Goal: Task Accomplishment & Management: Manage account settings

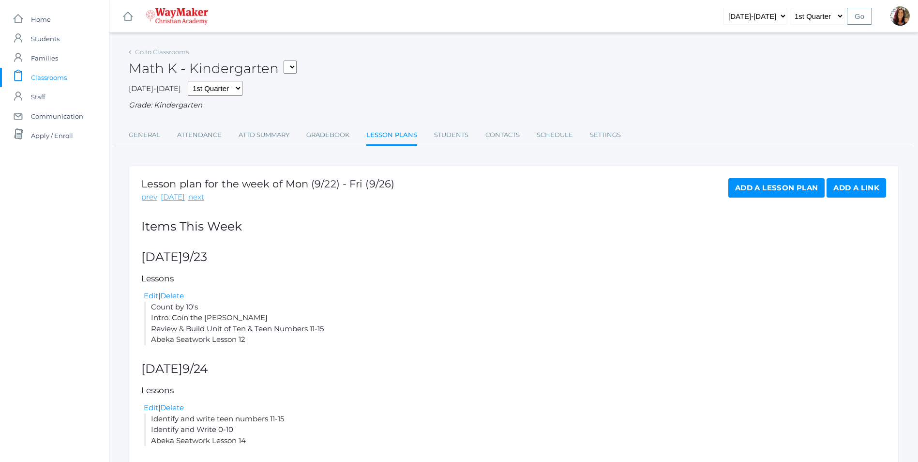
click at [297, 63] on select "KINDER - Phonics K Kindergarten KINDER - Literacy K Kindergarten KINDER - Bible…" at bounding box center [290, 67] width 13 height 13
select select "2556"
click at [287, 61] on select "KINDER - Phonics K Kindergarten KINDER - Literacy K Kindergarten KINDER - Bible…" at bounding box center [290, 67] width 13 height 13
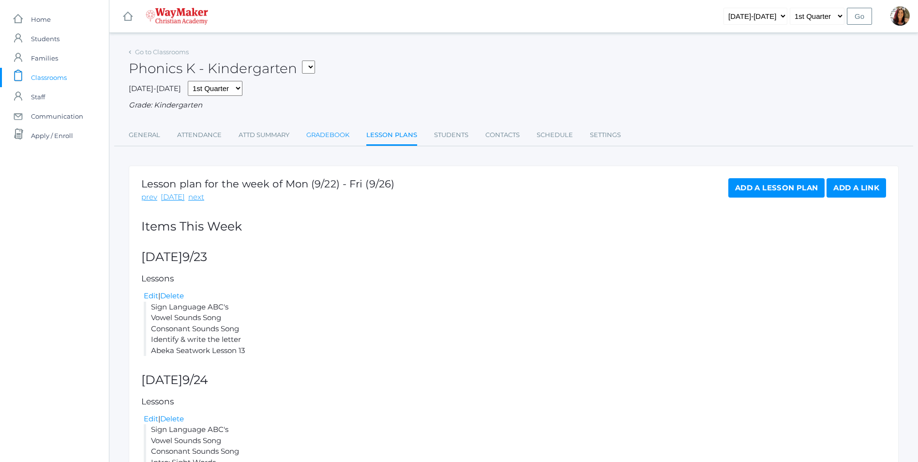
click at [328, 135] on link "Gradebook" at bounding box center [327, 134] width 43 height 19
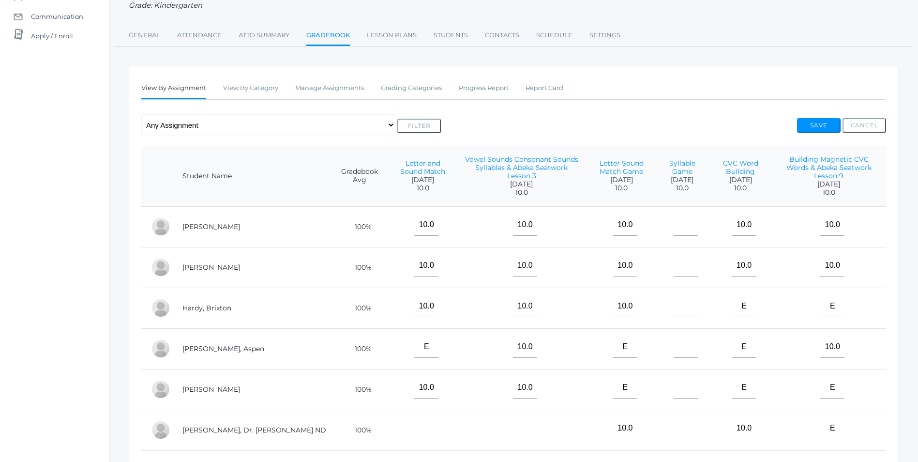
scroll to position [97, 0]
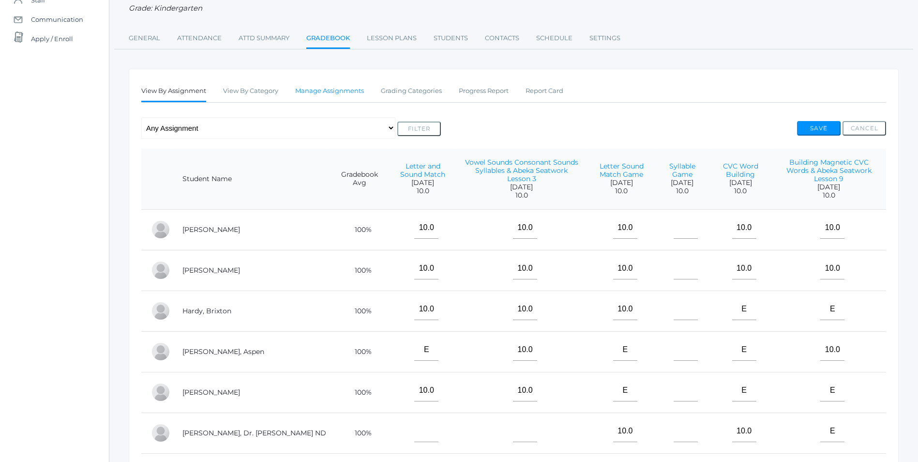
click at [317, 89] on link "Manage Assignments" at bounding box center [329, 90] width 69 height 19
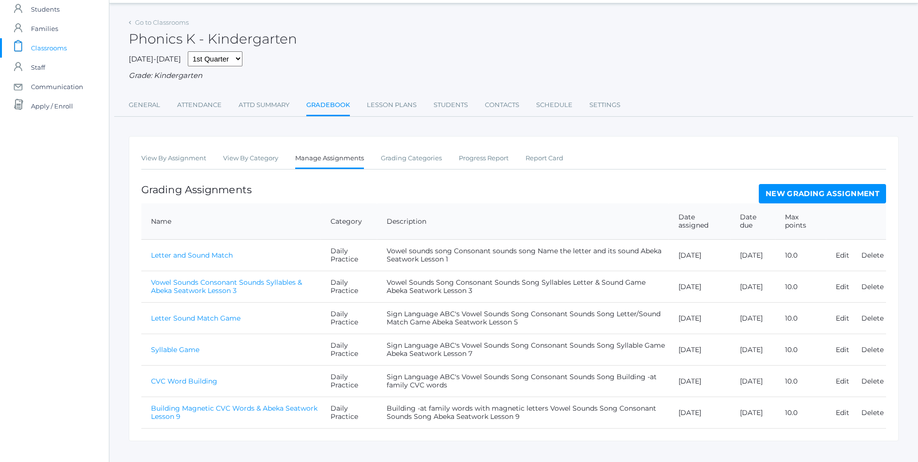
scroll to position [46, 0]
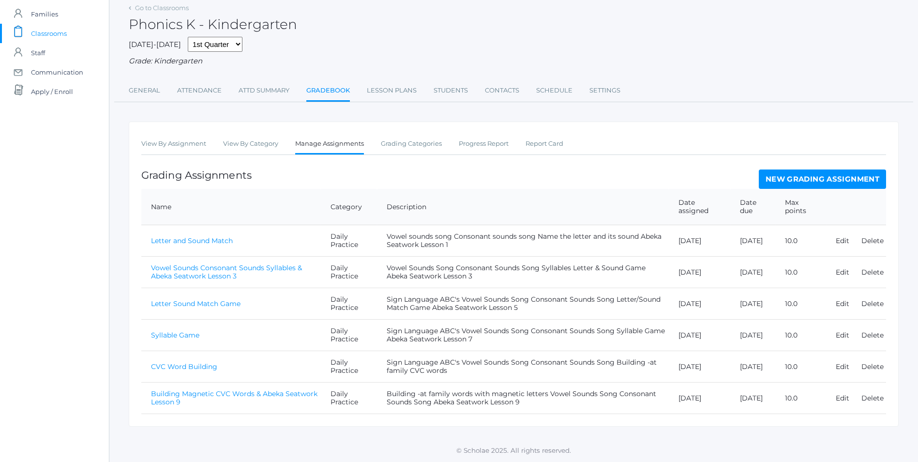
click at [826, 180] on link "New Grading Assignment" at bounding box center [822, 178] width 127 height 19
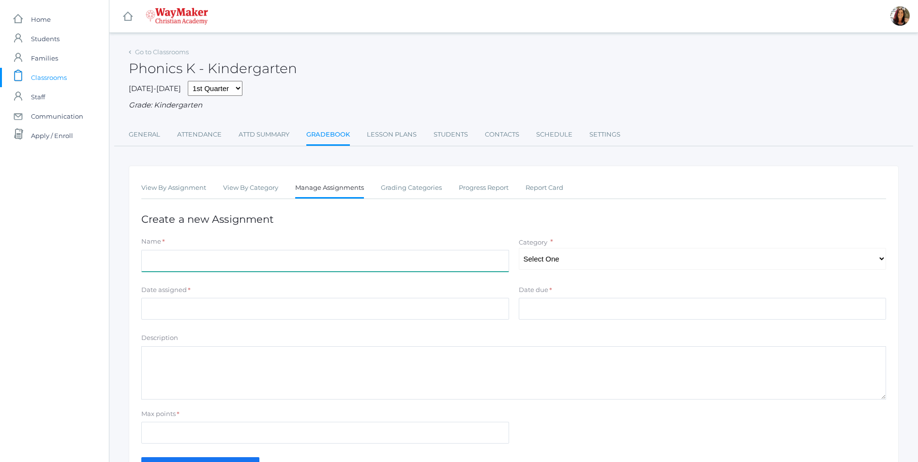
click at [194, 261] on input "Name" at bounding box center [325, 261] width 368 height 22
click at [399, 138] on link "Lesson Plans" at bounding box center [392, 134] width 50 height 19
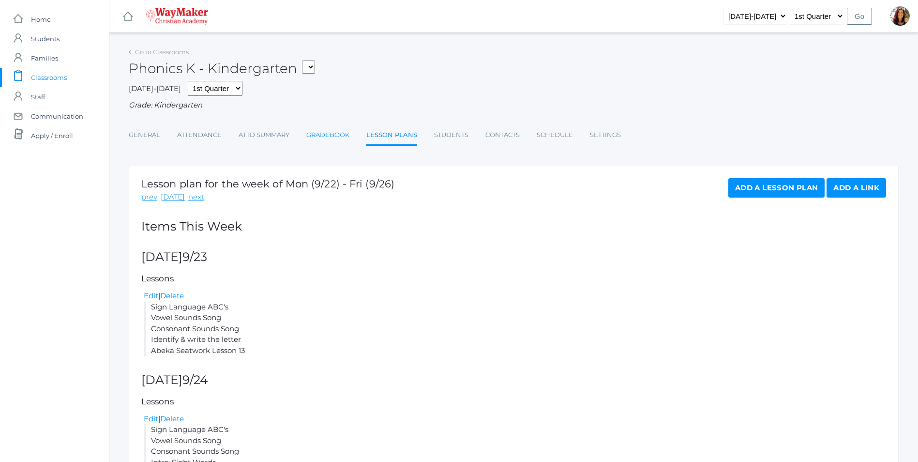
click at [337, 134] on link "Gradebook" at bounding box center [327, 134] width 43 height 19
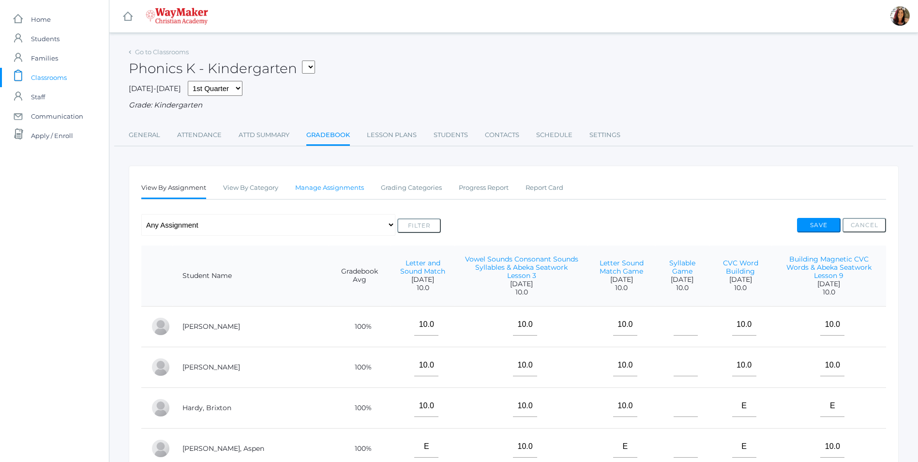
click at [327, 189] on link "Manage Assignments" at bounding box center [329, 187] width 69 height 19
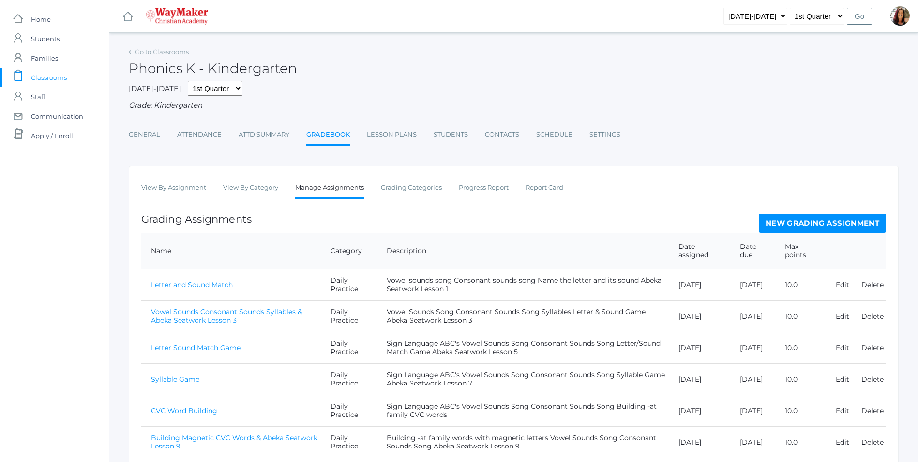
click at [779, 227] on link "New Grading Assignment" at bounding box center [822, 222] width 127 height 19
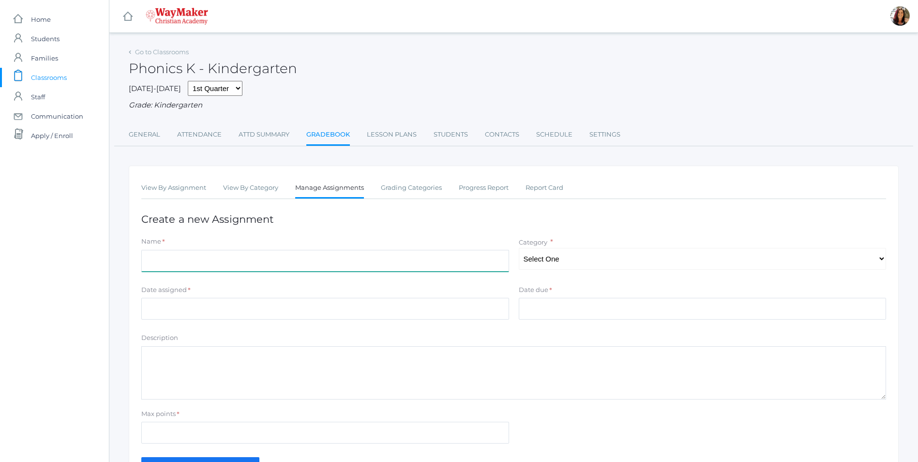
click at [260, 271] on input "Name" at bounding box center [325, 261] width 368 height 22
type input "O"
type input "Identify and Write Letters & Abeka Seatwork Lesson 13"
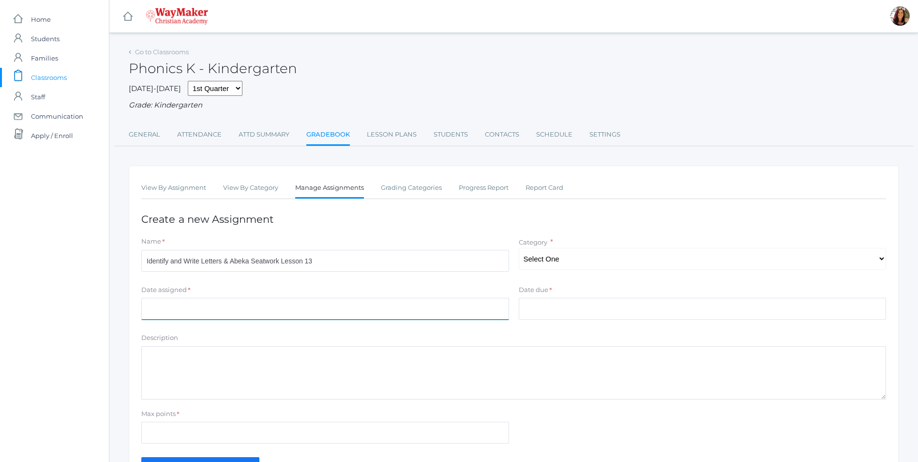
click at [160, 304] on input "Date assigned" at bounding box center [325, 309] width 368 height 22
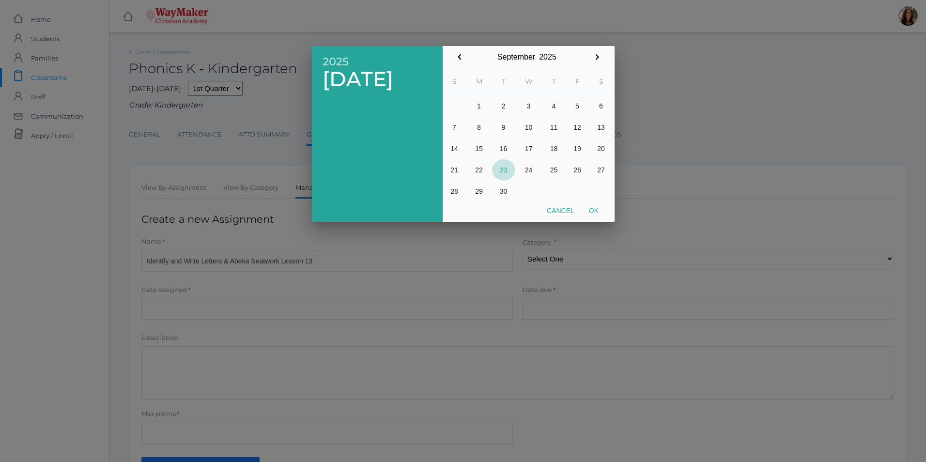
click at [503, 170] on button "23" at bounding box center [503, 169] width 23 height 21
drag, startPoint x: 596, startPoint y: 214, endPoint x: 594, endPoint y: 205, distance: 9.8
click at [594, 210] on button "Ok" at bounding box center [593, 210] width 24 height 17
type input "[DATE]"
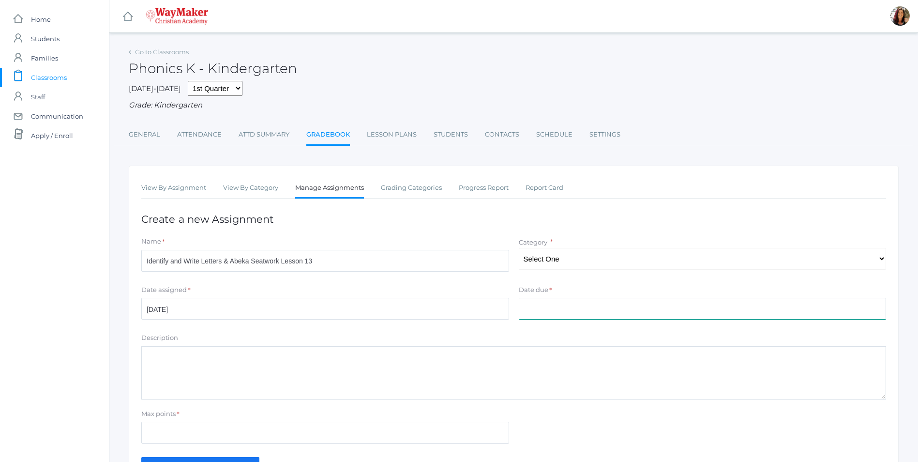
click at [599, 308] on input "Date due" at bounding box center [703, 309] width 368 height 22
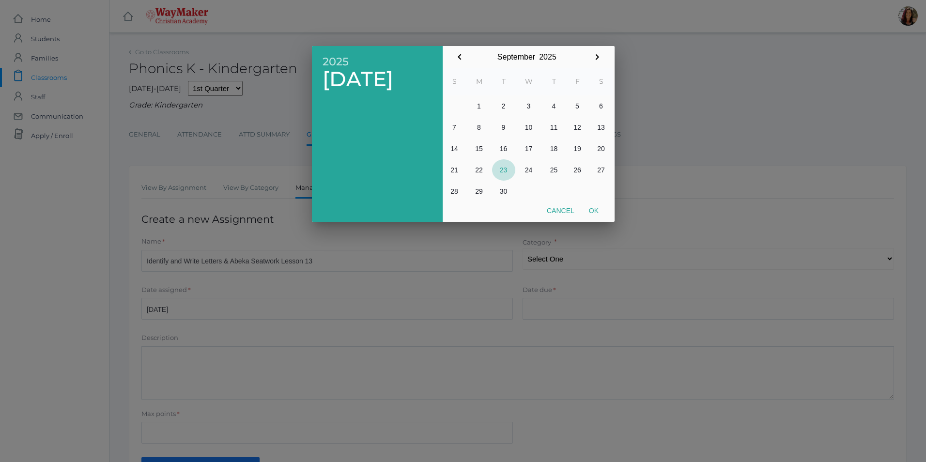
click at [506, 171] on button "23" at bounding box center [503, 169] width 23 height 21
click at [596, 207] on button "Ok" at bounding box center [593, 210] width 24 height 17
type input "[DATE]"
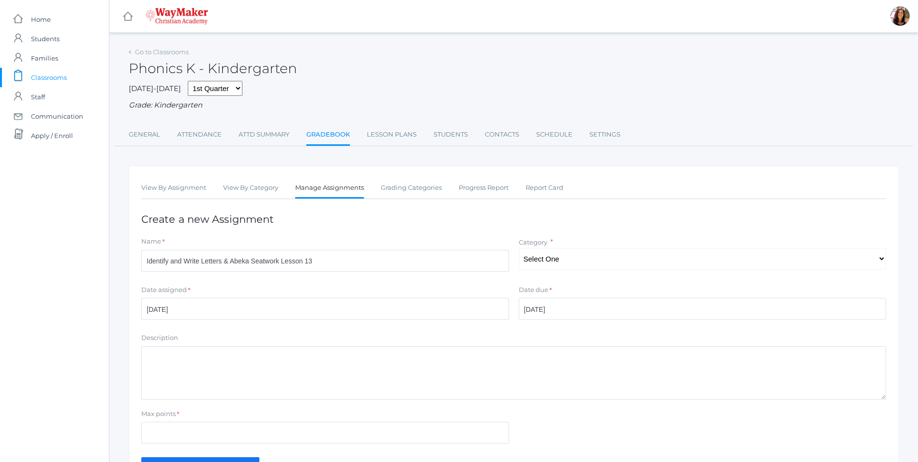
click at [173, 354] on textarea "Description" at bounding box center [513, 372] width 745 height 53
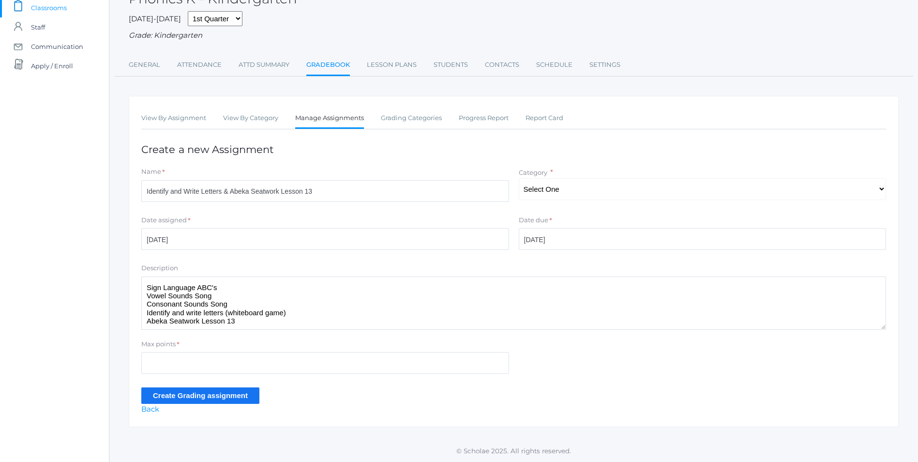
scroll to position [71, 0]
type textarea "Sign Language ABC's Vowel Sounds Song Consonant Sounds Song Identify and write …"
click at [183, 364] on input "Max points" at bounding box center [325, 363] width 368 height 22
type input "10"
drag, startPoint x: 172, startPoint y: 397, endPoint x: 178, endPoint y: 398, distance: 5.9
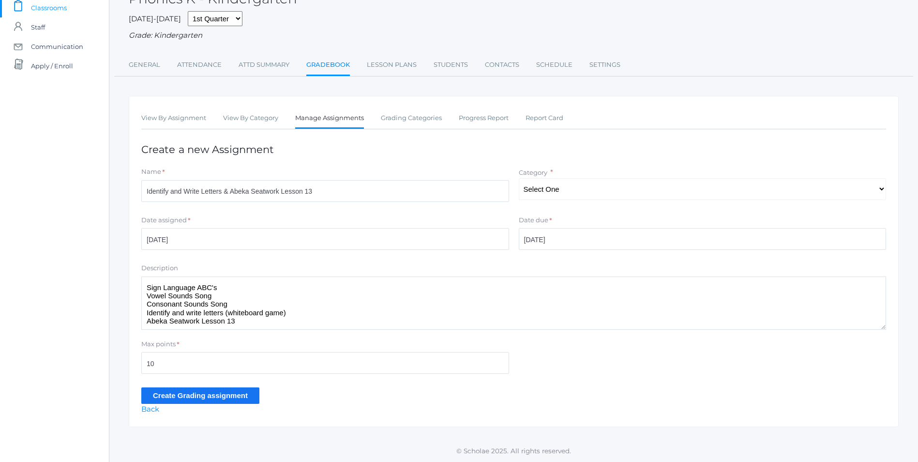
click at [178, 398] on input "Create Grading assignment" at bounding box center [200, 395] width 118 height 16
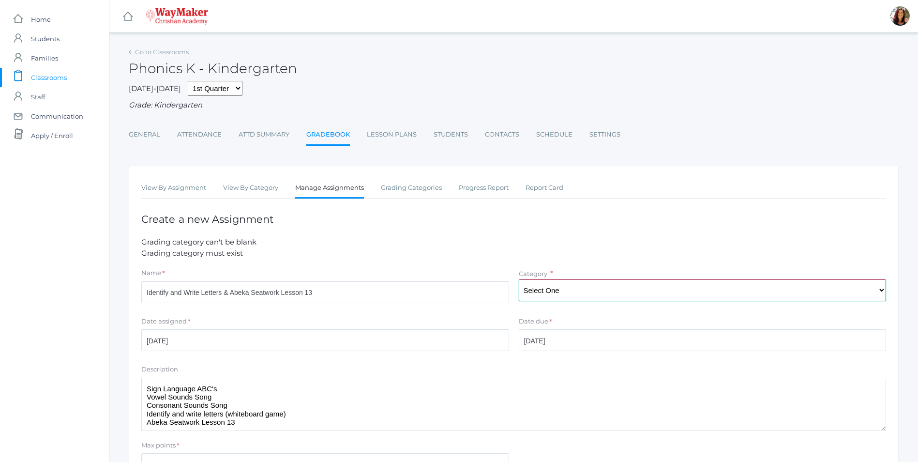
click at [882, 292] on select "Select One Daily Practice Summative Assessment" at bounding box center [703, 290] width 368 height 22
select select "1104"
click at [519, 280] on select "Select One Daily Practice Summative Assessment" at bounding box center [703, 290] width 368 height 22
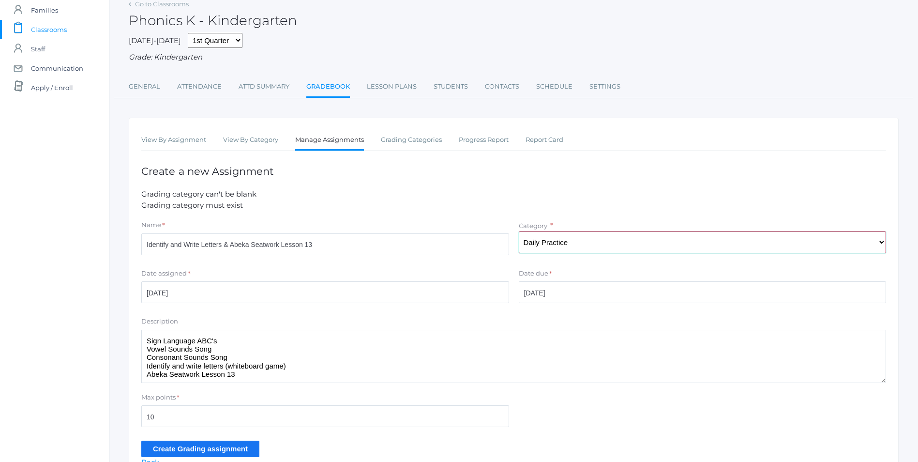
scroll to position [103, 0]
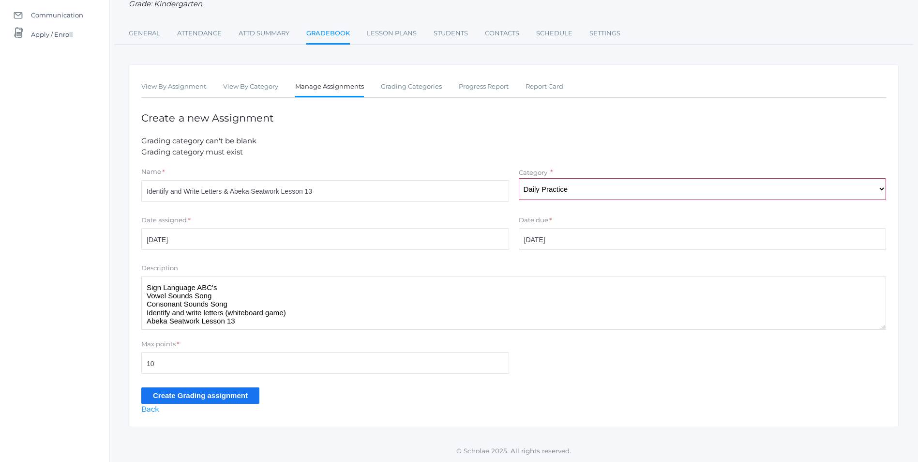
click at [222, 395] on input "Create Grading assignment" at bounding box center [200, 395] width 118 height 16
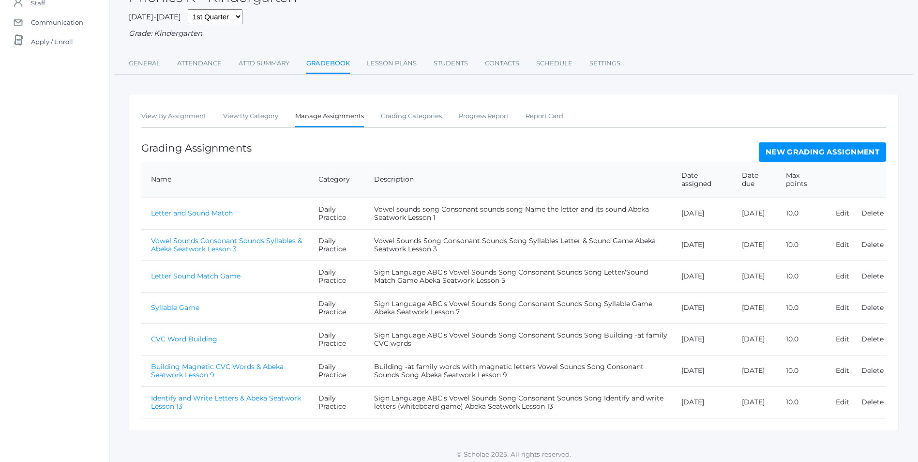
scroll to position [99, 0]
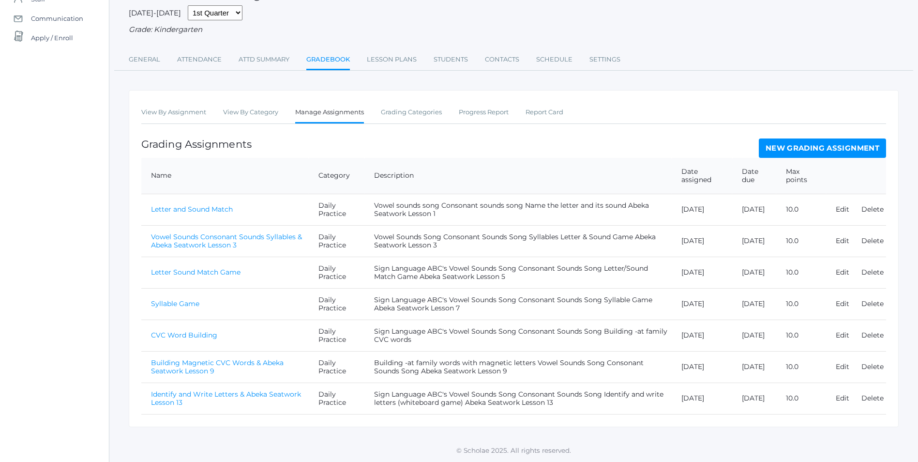
click at [235, 392] on link "Identify and Write Letters & Abeka Seatwork Lesson 13" at bounding box center [226, 398] width 150 height 17
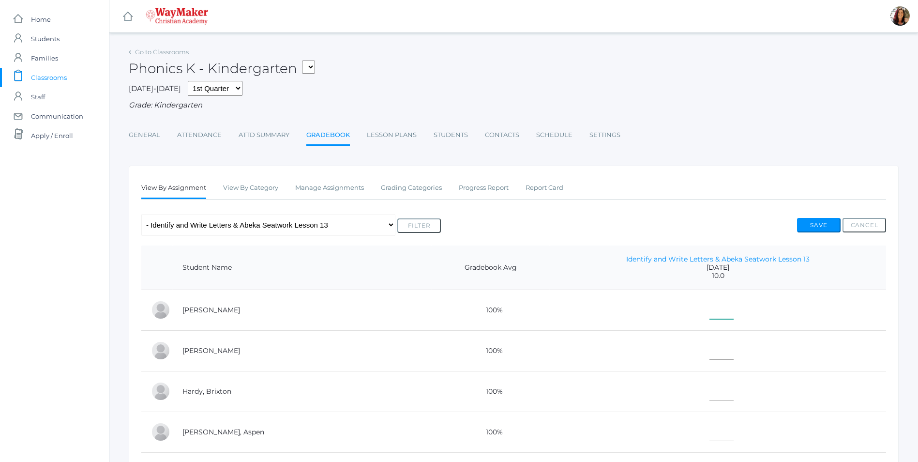
click at [710, 305] on input"] "text" at bounding box center [722, 308] width 24 height 22
type input"] "10"
click at [710, 349] on input"] "text" at bounding box center [722, 349] width 24 height 22
type input"] "10"
click at [710, 400] on input"] "text" at bounding box center [722, 390] width 24 height 22
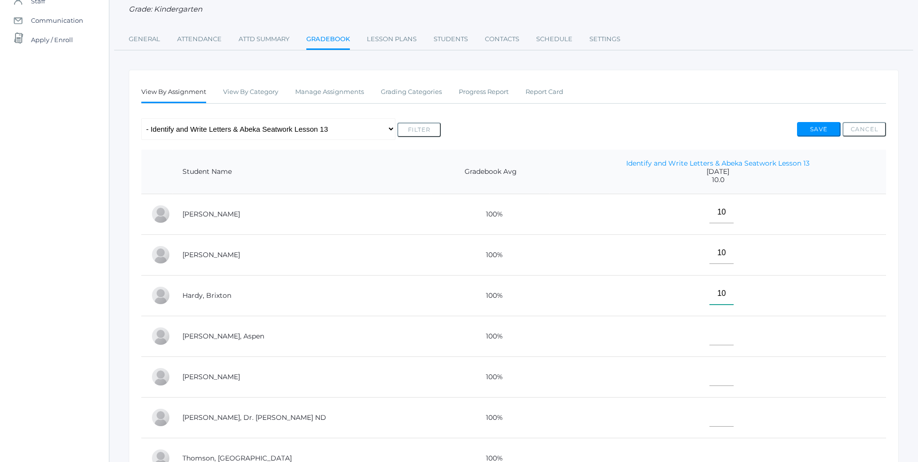
scroll to position [97, 0]
type input"] "10"
click at [710, 336] on input"] "text" at bounding box center [722, 333] width 24 height 22
type input"] "E"
click at [710, 385] on input"] "text" at bounding box center [722, 374] width 24 height 22
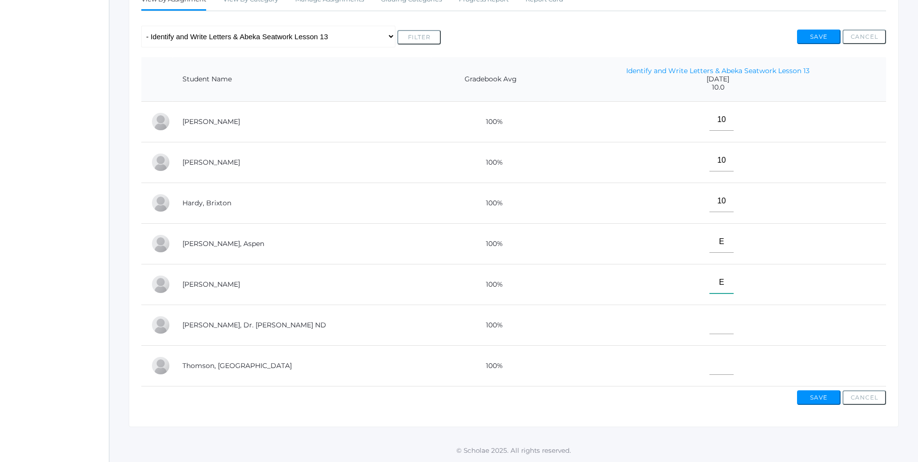
scroll to position [194, 0]
type input"] "E"
click at [710, 327] on input"] "text" at bounding box center [722, 323] width 24 height 22
type input"] "10"
click at [710, 370] on input"] "text" at bounding box center [722, 364] width 24 height 22
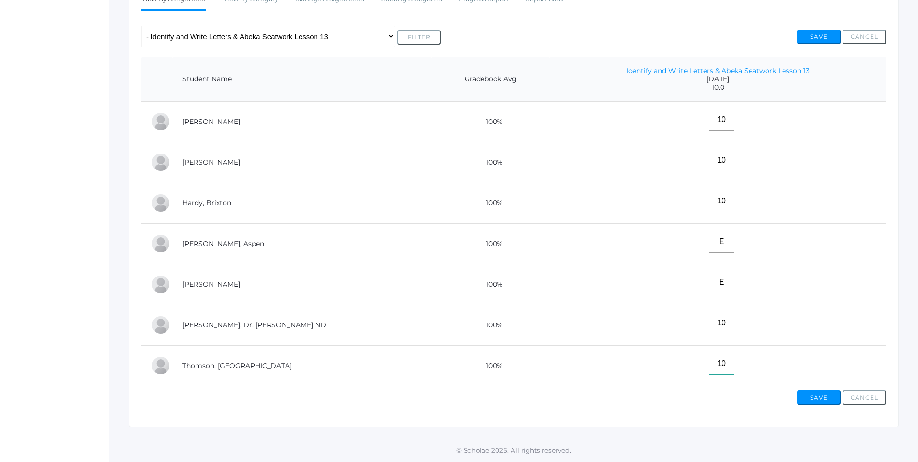
type input"] "10"
click at [814, 397] on button "Save" at bounding box center [819, 397] width 44 height 15
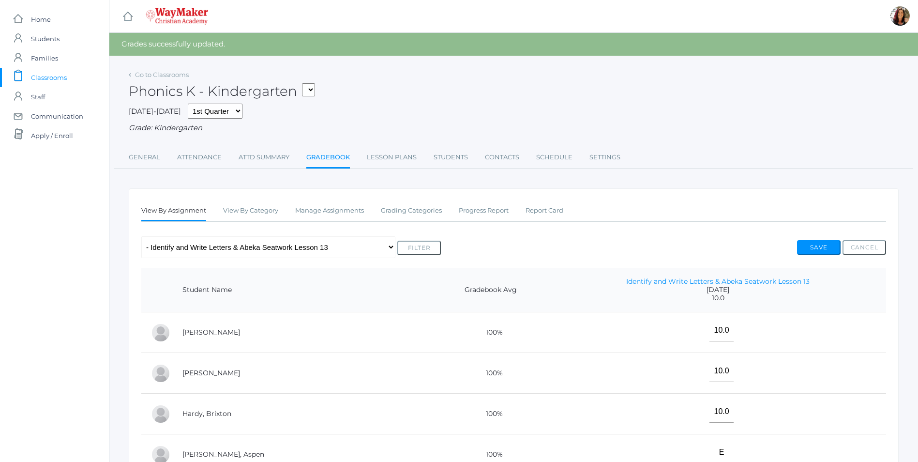
click at [315, 84] on select "KINDER - Phonics K Kindergarten KINDER - Literacy K Kindergarten KINDER - Bible…" at bounding box center [308, 89] width 13 height 13
select select "2557"
click at [305, 83] on select "KINDER - Phonics K Kindergarten KINDER - Literacy K Kindergarten KINDER - Bible…" at bounding box center [308, 89] width 13 height 13
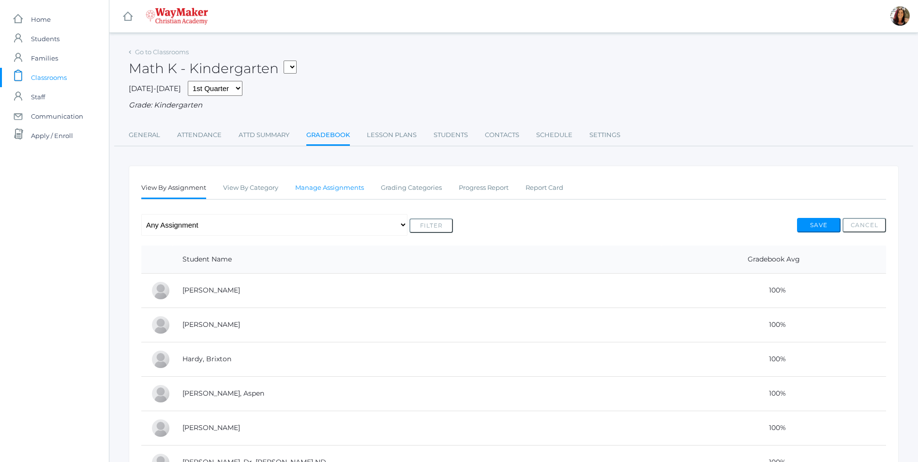
click at [347, 192] on link "Manage Assignments" at bounding box center [329, 187] width 69 height 19
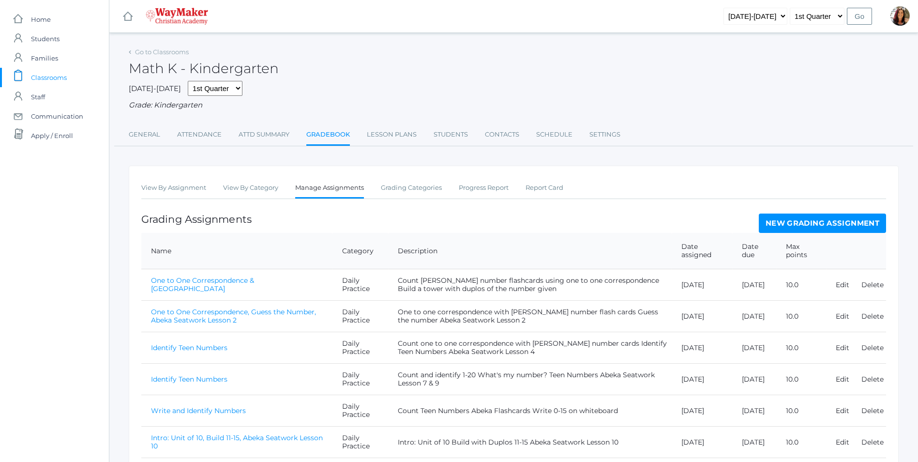
click at [815, 223] on link "New Grading Assignment" at bounding box center [822, 222] width 127 height 19
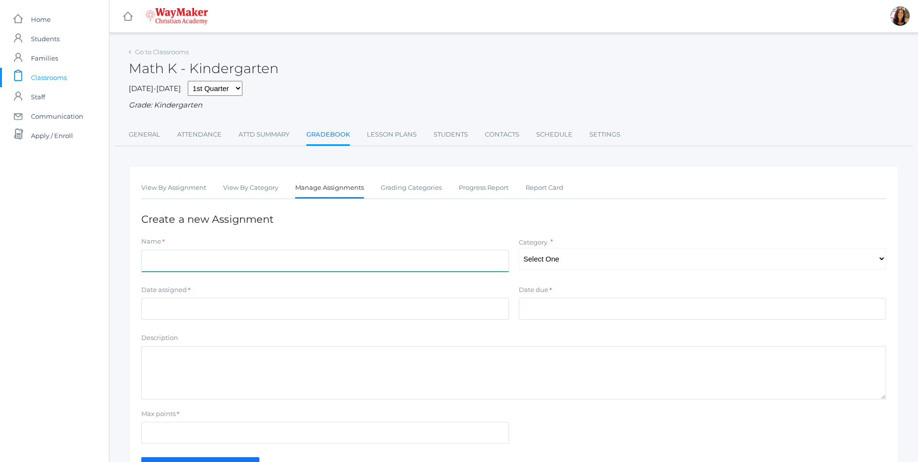
click at [170, 265] on input "Name" at bounding box center [325, 261] width 368 height 22
click at [272, 258] on input "Pennies, counting by 10, Building Teen Nu" at bounding box center [325, 261] width 368 height 22
type input "Pennies, counting by 10, Building Teen Numbers, and Abeka Seatwork Lesson 12"
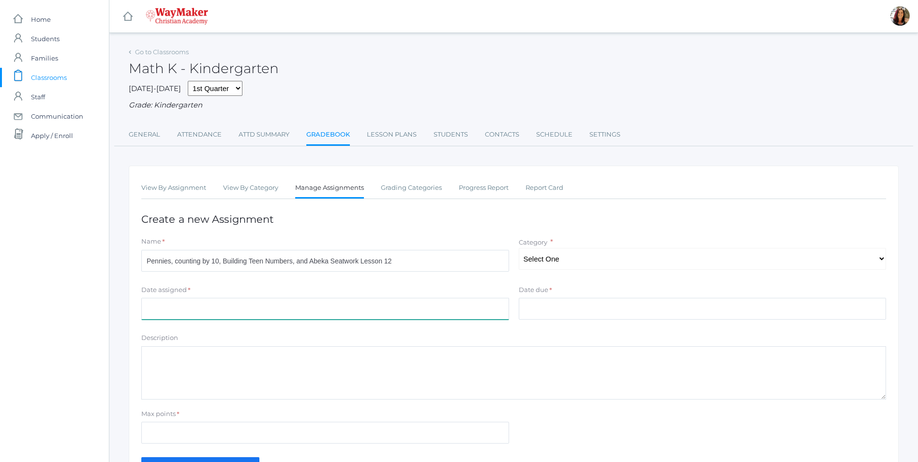
click at [178, 308] on input "Date assigned" at bounding box center [325, 309] width 368 height 22
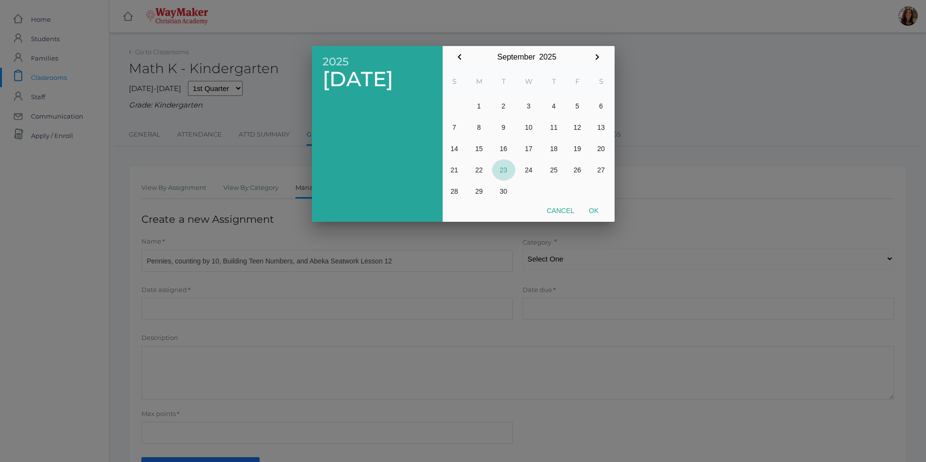
click at [507, 172] on button "23" at bounding box center [503, 169] width 23 height 21
click at [604, 211] on button "Ok" at bounding box center [593, 210] width 24 height 17
type input "[DATE]"
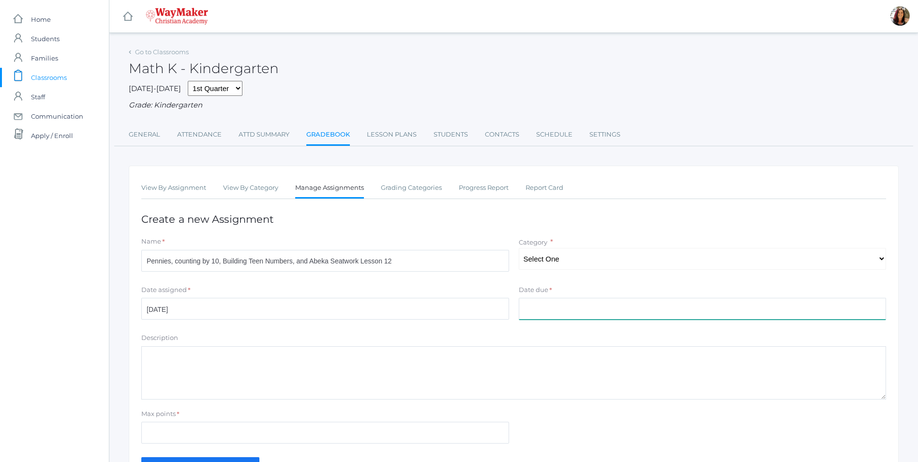
click at [596, 317] on input "Date due" at bounding box center [703, 309] width 368 height 22
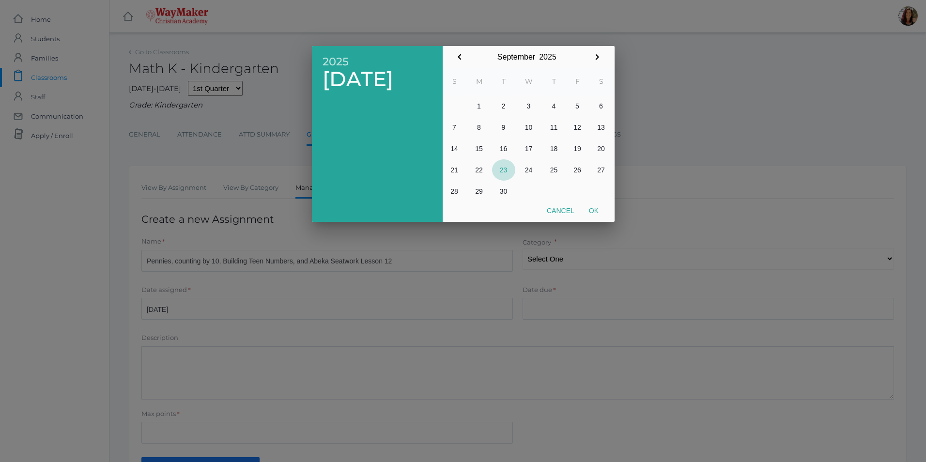
click at [506, 173] on button "23" at bounding box center [503, 169] width 23 height 21
click at [593, 208] on button "Ok" at bounding box center [593, 210] width 24 height 17
type input "[DATE]"
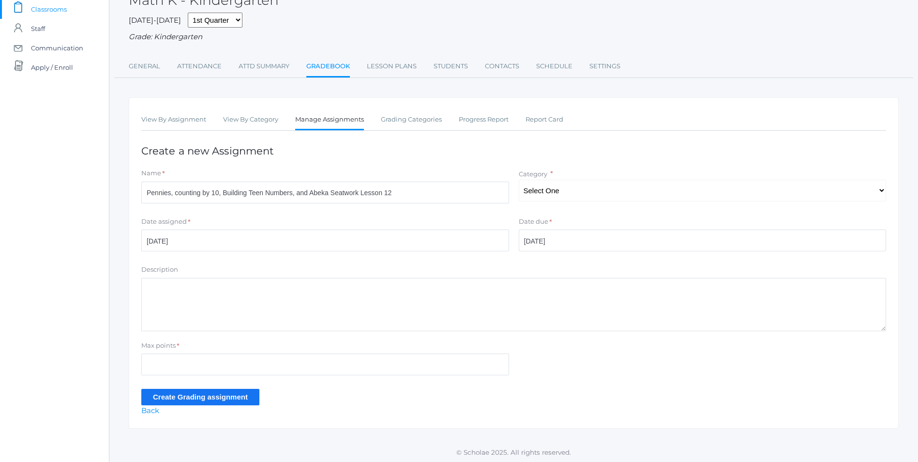
scroll to position [71, 0]
click at [877, 189] on select "Select One Daily Practice Summative Evaluation" at bounding box center [703, 189] width 368 height 22
select select "1106"
click at [519, 178] on select "Select One Daily Practice Summative Evaluation" at bounding box center [703, 189] width 368 height 22
click at [194, 277] on textarea "Description" at bounding box center [513, 302] width 745 height 53
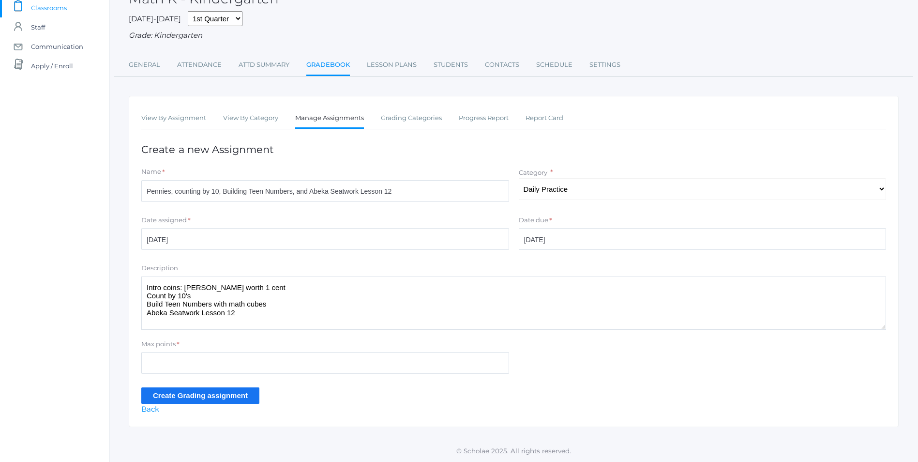
type textarea "Intro coins: penny worth 1 cent Count by 10's Build Teen Numbers with math cube…"
click at [151, 363] on input "Max points" at bounding box center [325, 363] width 368 height 22
click at [198, 393] on input "Create Grading assignment" at bounding box center [200, 395] width 118 height 16
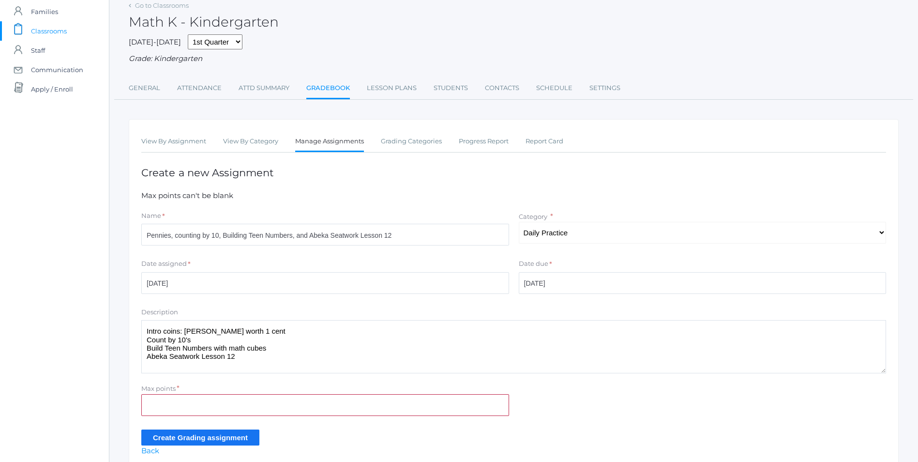
scroll to position [48, 0]
click at [195, 395] on input "Max points" at bounding box center [325, 403] width 368 height 22
type input "10"
click at [191, 438] on input "Create Grading assignment" at bounding box center [200, 435] width 118 height 16
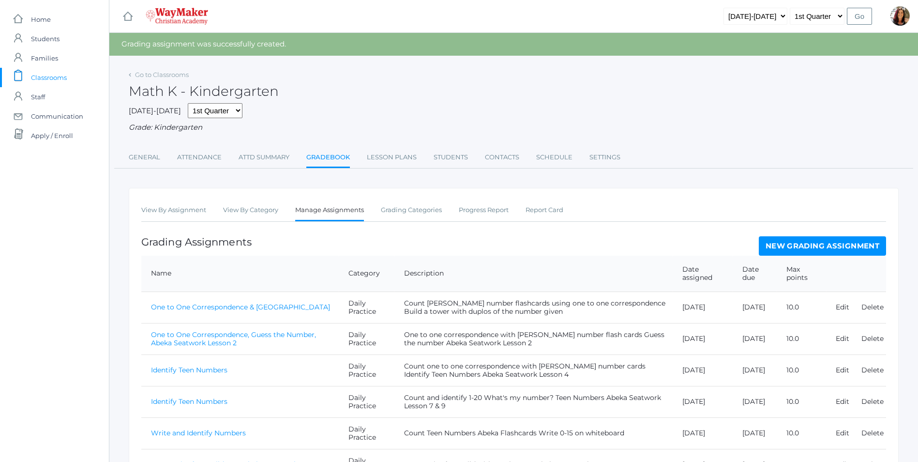
scroll to position [99, 0]
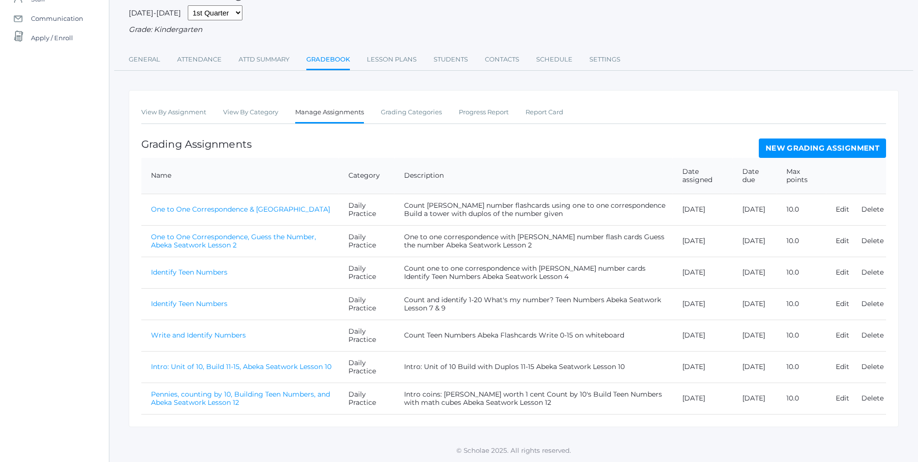
click at [213, 398] on link "Pennies, counting by 10, Building Teen Numbers, and Abeka Seatwork Lesson 12" at bounding box center [240, 398] width 179 height 17
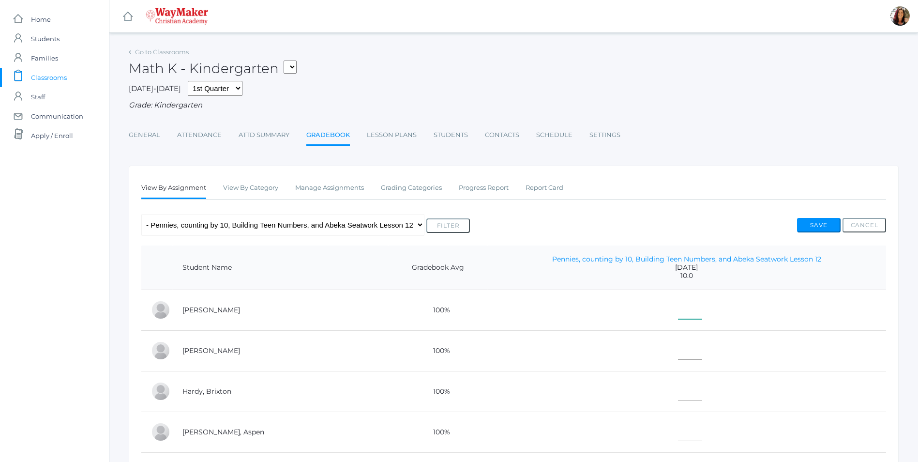
drag, startPoint x: 668, startPoint y: 307, endPoint x: 659, endPoint y: 286, distance: 23.5
click at [678, 306] on input"] "text" at bounding box center [690, 308] width 24 height 22
type input"] "10"
click at [678, 360] on input"] "text" at bounding box center [690, 349] width 24 height 22
type input"] "10"
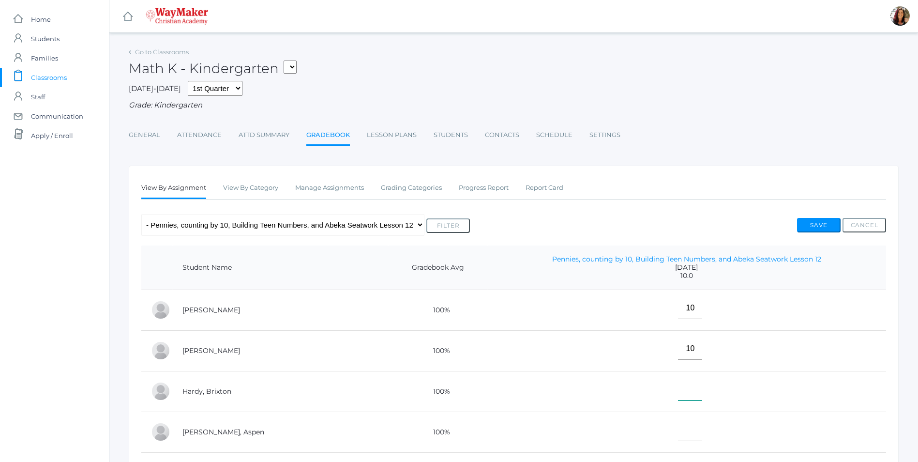
click at [678, 395] on input"] "text" at bounding box center [690, 390] width 24 height 22
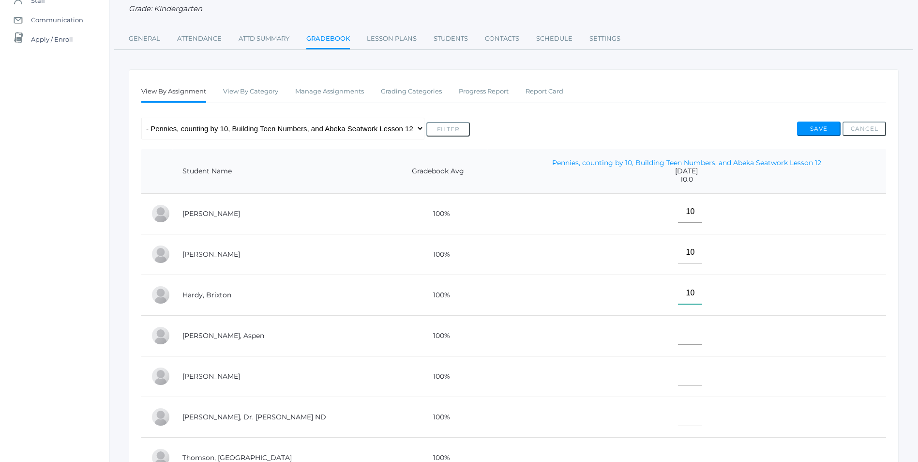
scroll to position [97, 0]
type input"] "10"
click at [678, 336] on input"] "text" at bounding box center [690, 333] width 24 height 22
type input"] "E"
click at [678, 385] on input"] "text" at bounding box center [690, 374] width 24 height 22
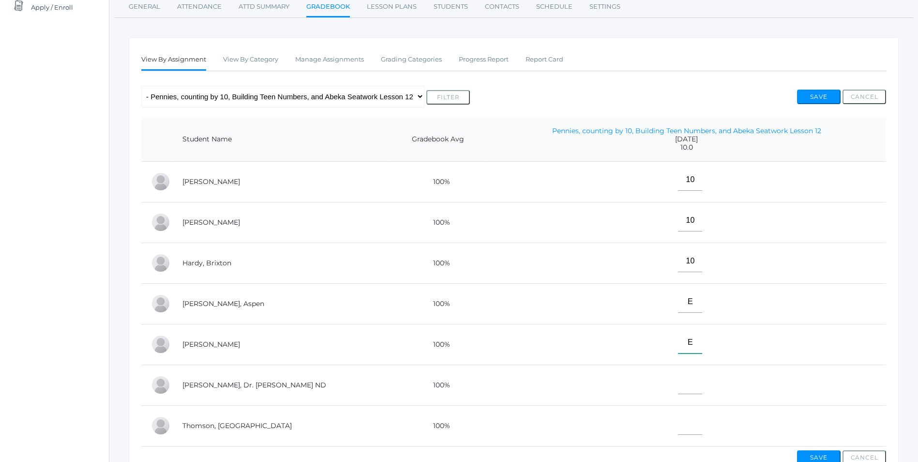
scroll to position [145, 0]
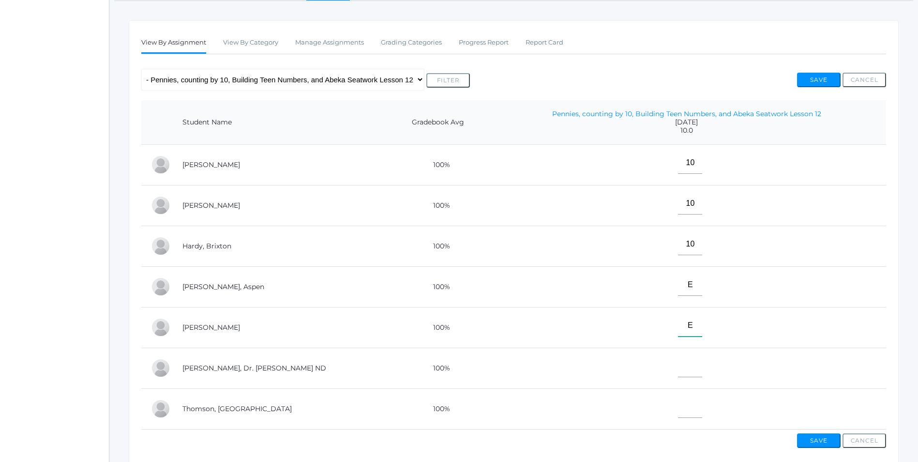
type input"] "E"
click at [678, 371] on input"] "text" at bounding box center [690, 366] width 24 height 22
type input"] "10"
drag, startPoint x: 672, startPoint y: 419, endPoint x: 669, endPoint y: 411, distance: 8.7
click at [678, 411] on input"] "text" at bounding box center [690, 407] width 24 height 22
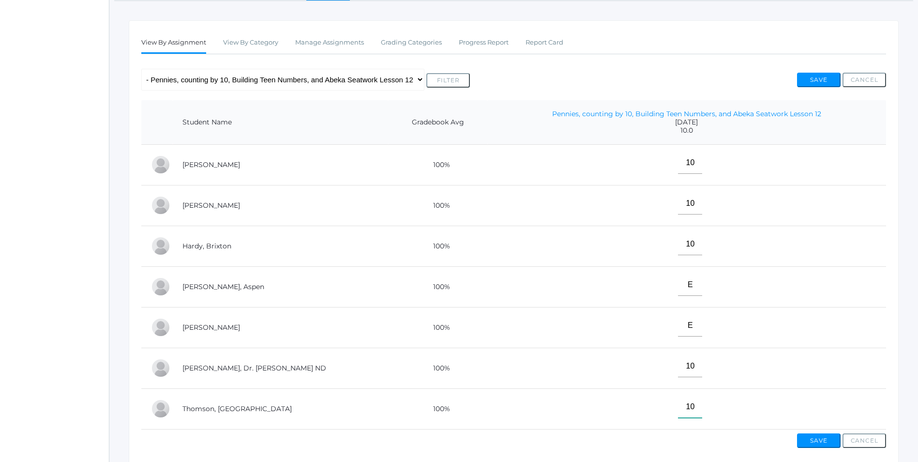
type input"] "10"
click at [818, 447] on button "Save" at bounding box center [819, 440] width 44 height 15
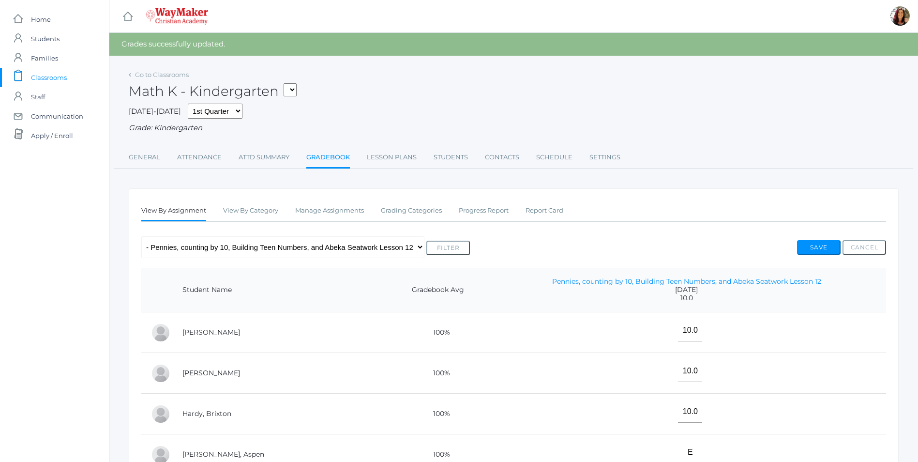
click at [292, 88] on select "KINDER - Phonics K Kindergarten KINDER - Literacy K Kindergarten KINDER - Bible…" at bounding box center [290, 89] width 13 height 13
select select "2558"
click at [287, 83] on select "KINDER - Phonics K Kindergarten KINDER - Literacy K Kindergarten KINDER - Bible…" at bounding box center [290, 89] width 13 height 13
